Goal: Task Accomplishment & Management: Manage account settings

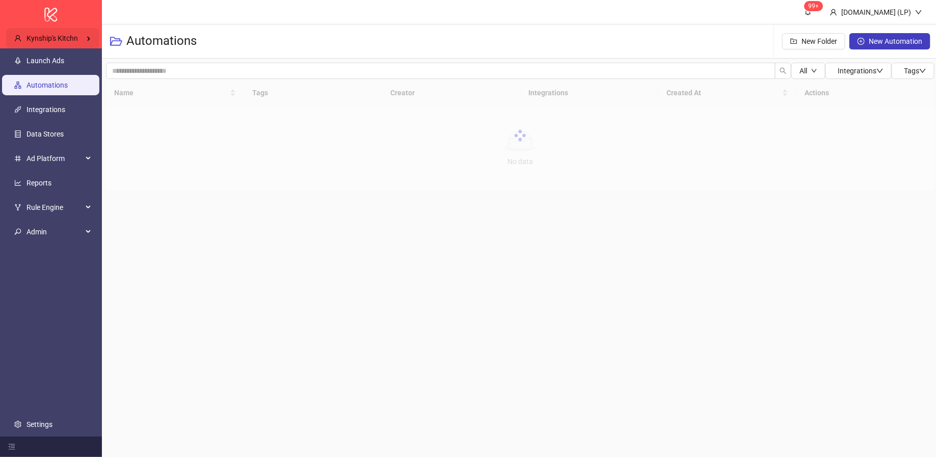
click at [61, 38] on span "Kynship's Kitchn" at bounding box center [51, 38] width 51 height 8
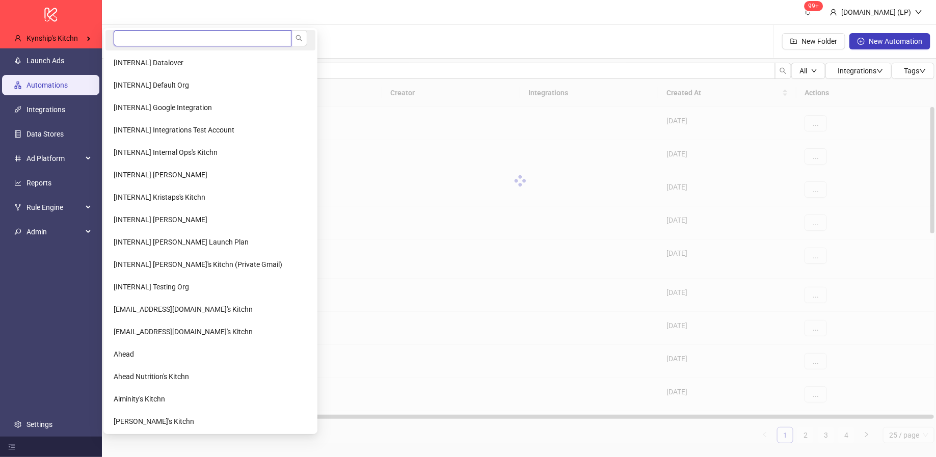
click at [182, 38] on input "search" at bounding box center [203, 38] width 178 height 16
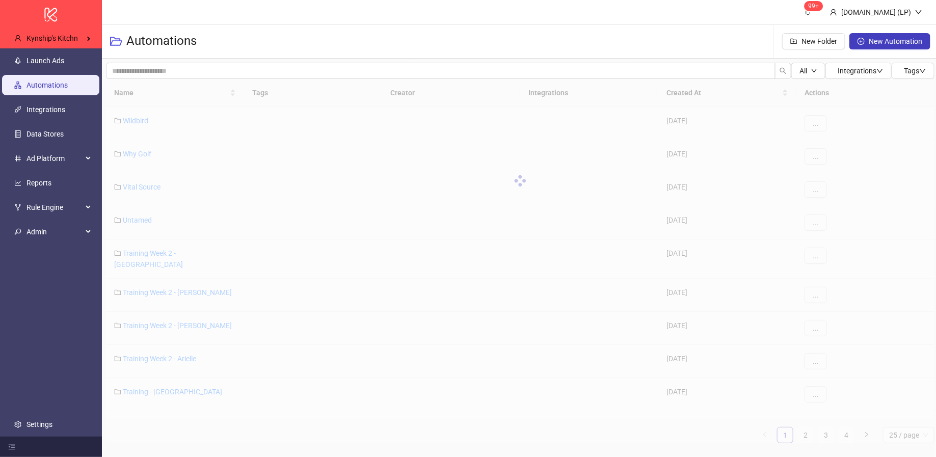
type input "*********"
click at [137, 64] on span "Nurse Babes" at bounding box center [134, 63] width 40 height 8
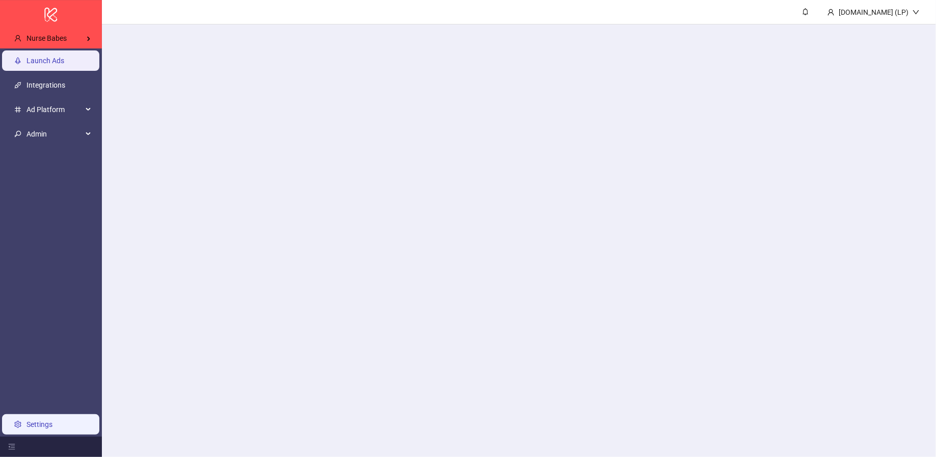
click at [27, 424] on link "Settings" at bounding box center [39, 424] width 26 height 8
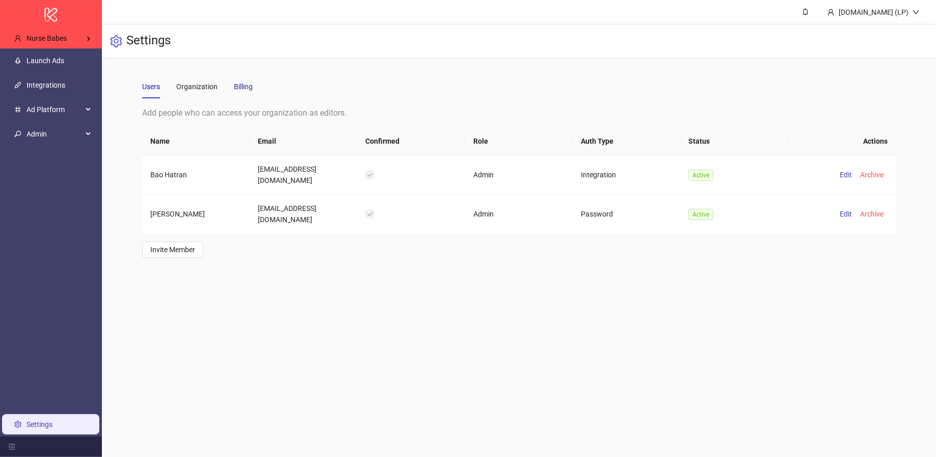
click at [251, 88] on div "Billing" at bounding box center [243, 86] width 19 height 11
